Goal: Task Accomplishment & Management: Manage account settings

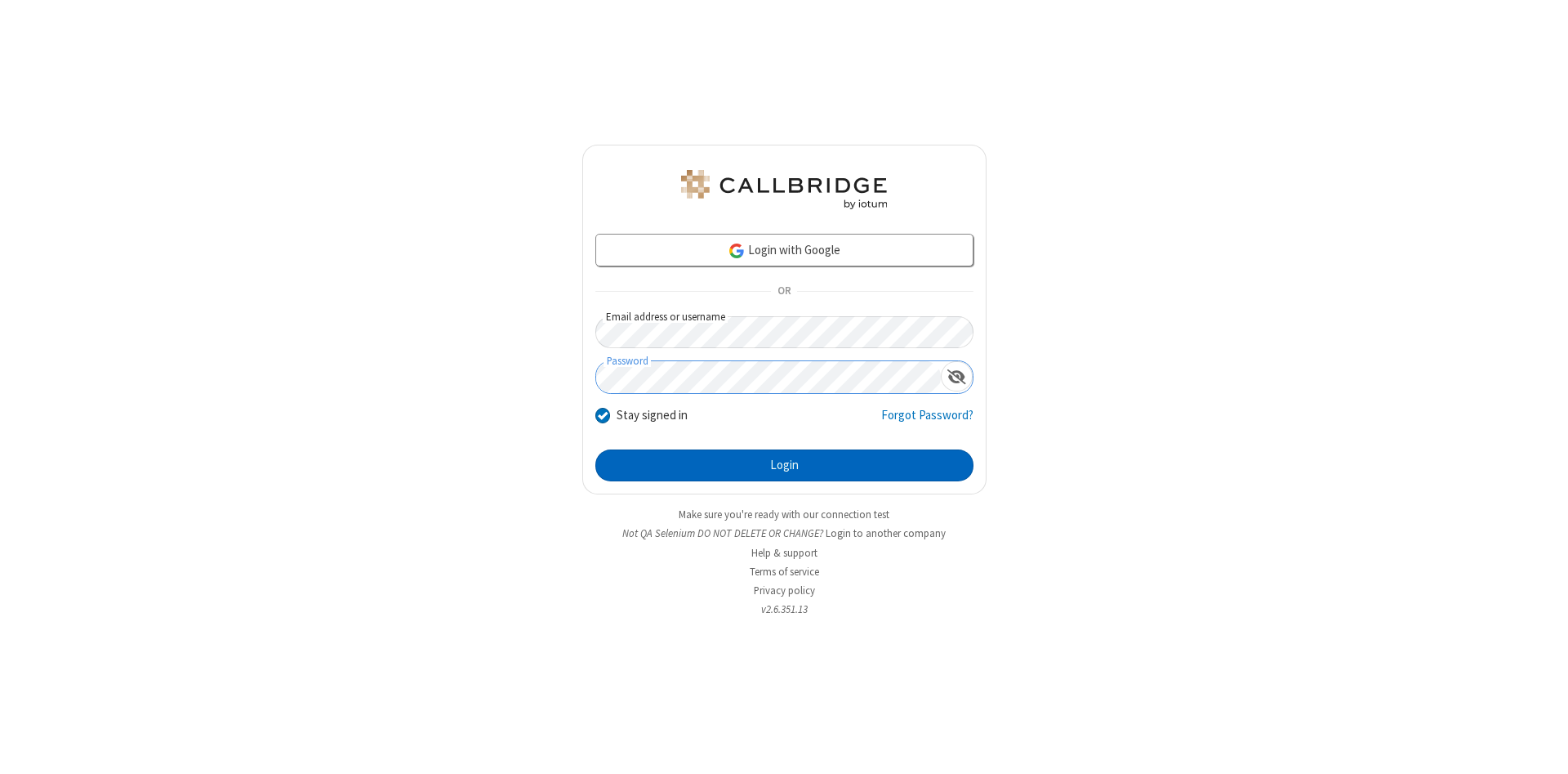
click at [784, 466] on button "Login" at bounding box center [784, 466] width 378 height 33
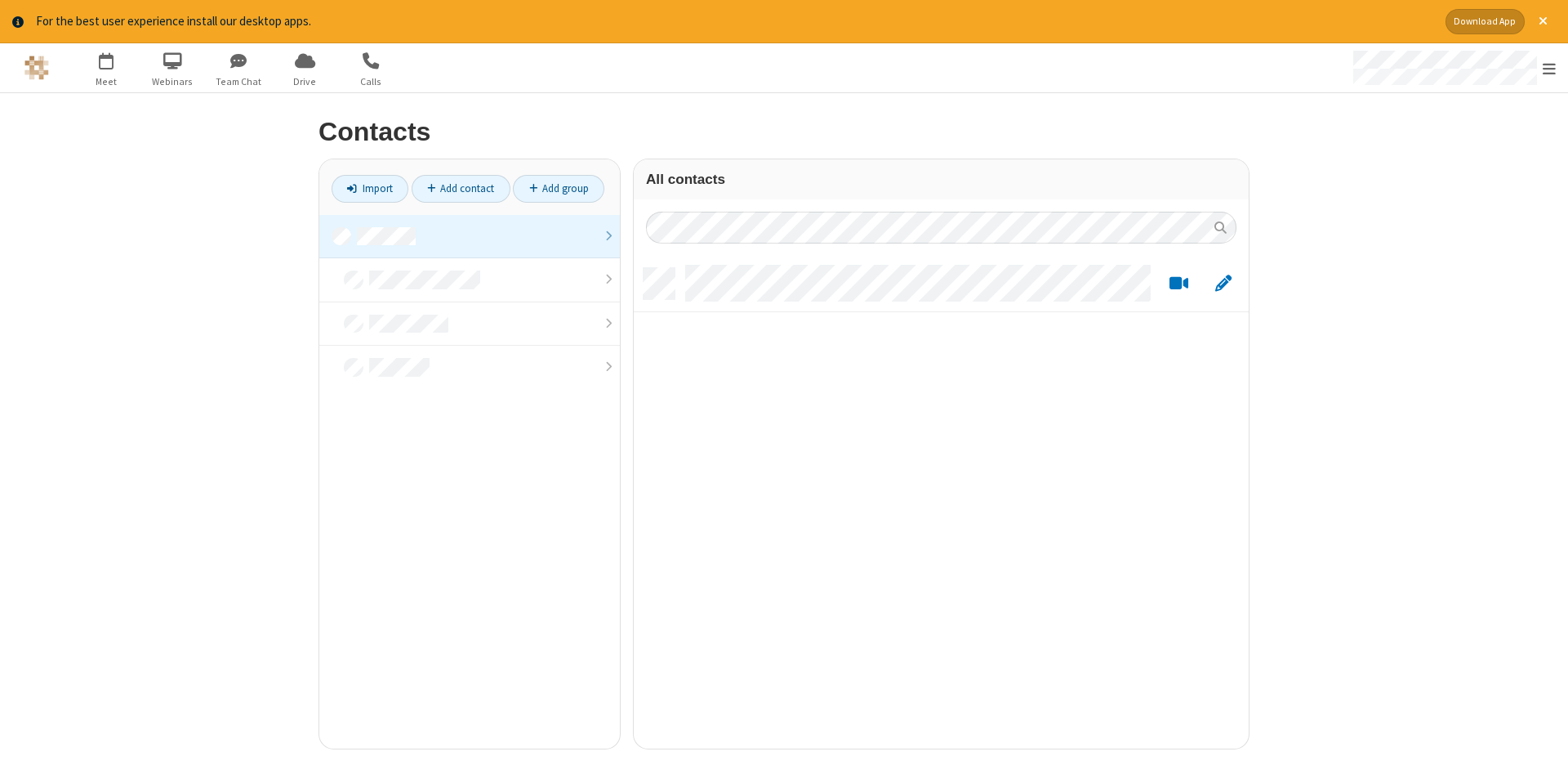
click at [469, 236] on link at bounding box center [469, 237] width 300 height 44
click at [460, 188] on link "Add contact" at bounding box center [460, 189] width 98 height 28
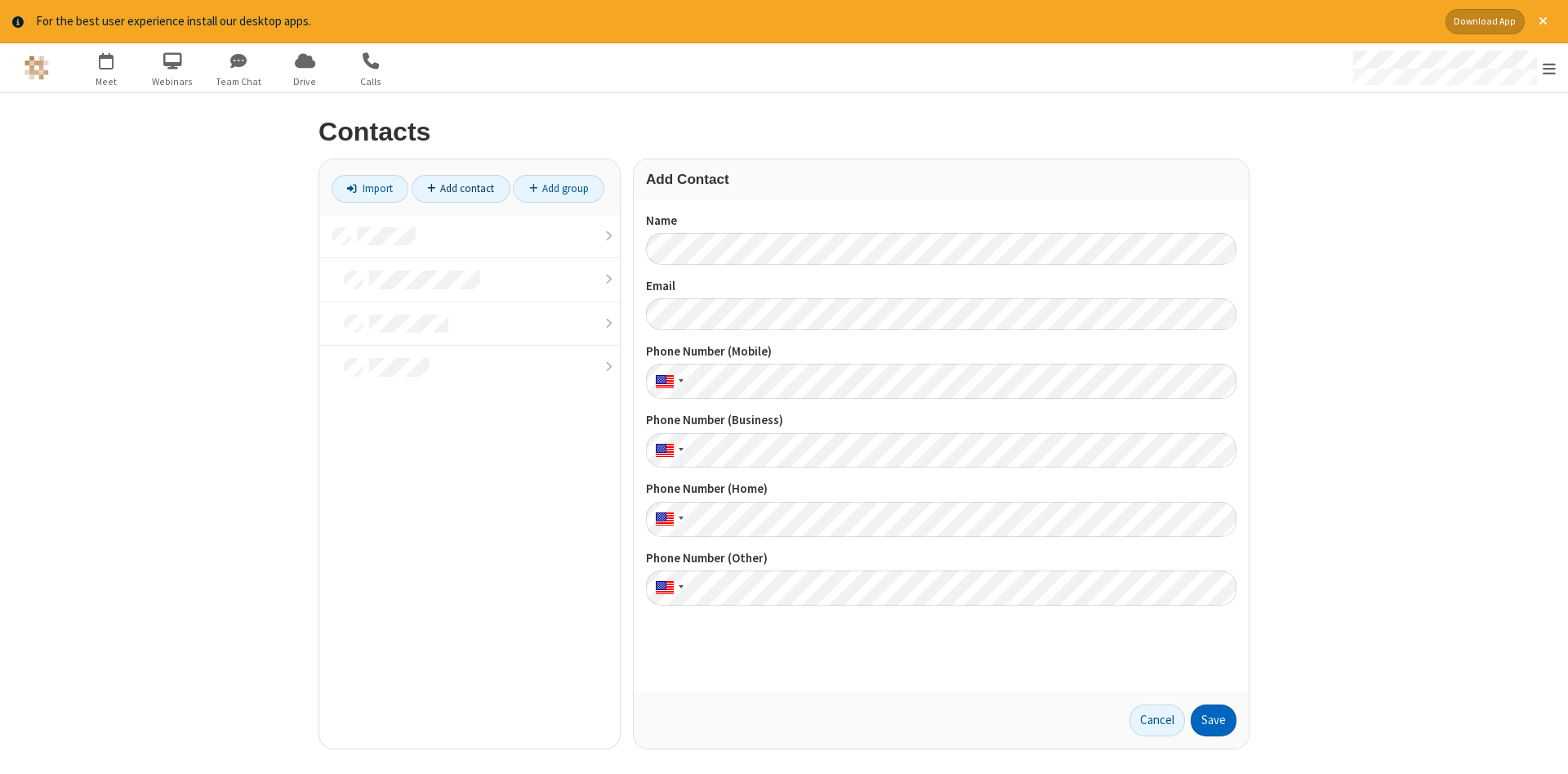
click at [1213, 720] on button "Save" at bounding box center [1213, 720] width 46 height 33
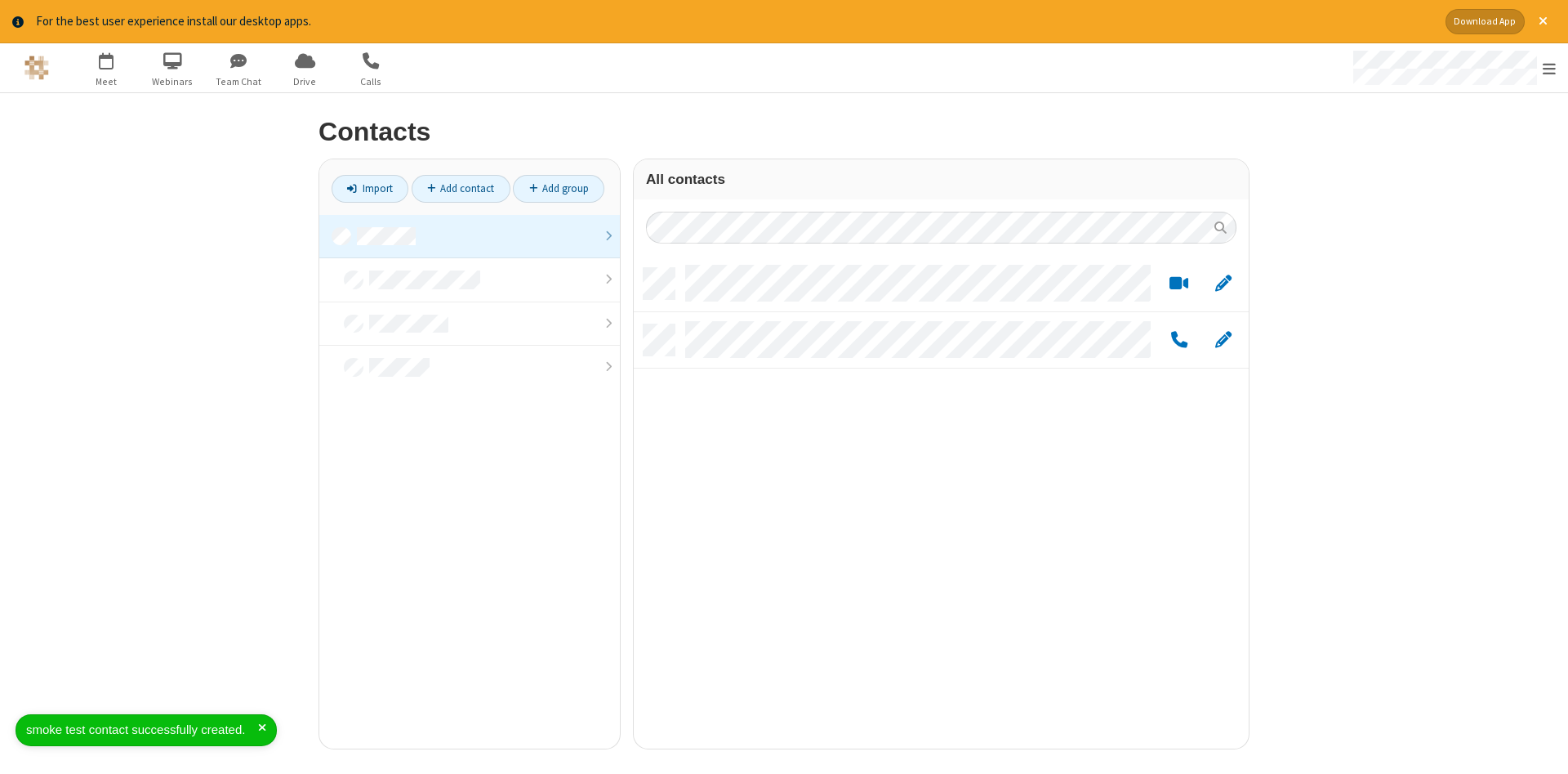
scroll to position [492, 614]
